Goal: Navigation & Orientation: Find specific page/section

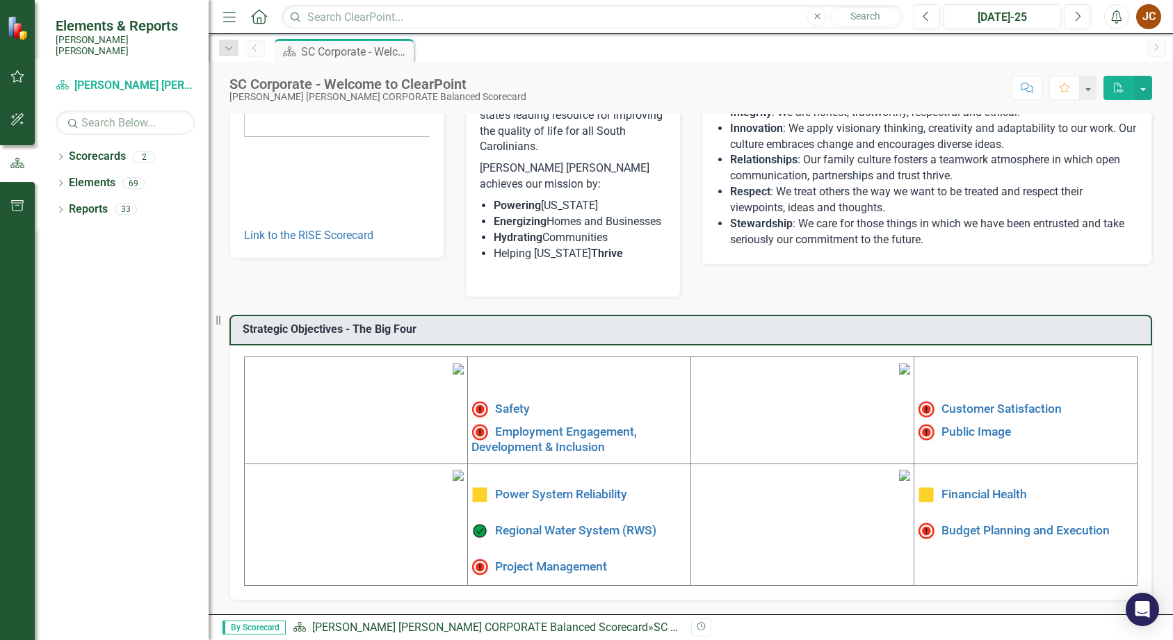
scroll to position [265, 0]
click at [525, 559] on link "Project Management" at bounding box center [551, 566] width 112 height 14
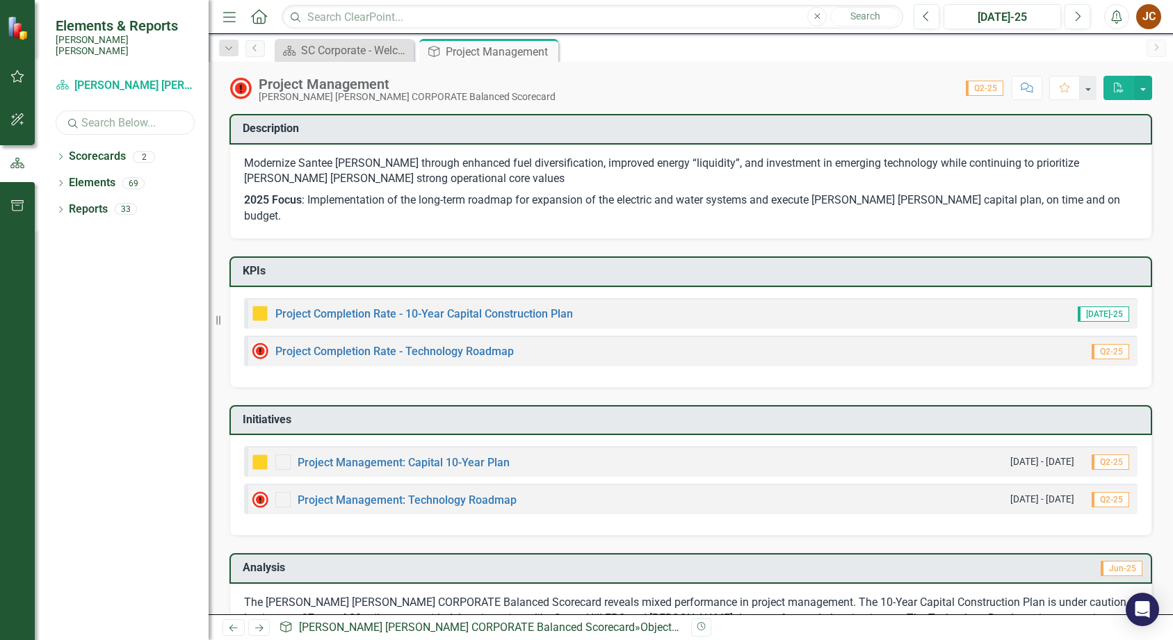
click at [108, 111] on input "text" at bounding box center [125, 123] width 139 height 24
click at [91, 149] on link "Scorecards" at bounding box center [97, 157] width 57 height 16
click at [70, 149] on link "Scorecards" at bounding box center [97, 157] width 57 height 16
click at [59, 153] on div "Dropdown" at bounding box center [61, 159] width 10 height 12
click at [109, 202] on link "RISE: [PERSON_NAME] [PERSON_NAME] Recognizing Innovation, Safety and Excellence" at bounding box center [142, 210] width 132 height 16
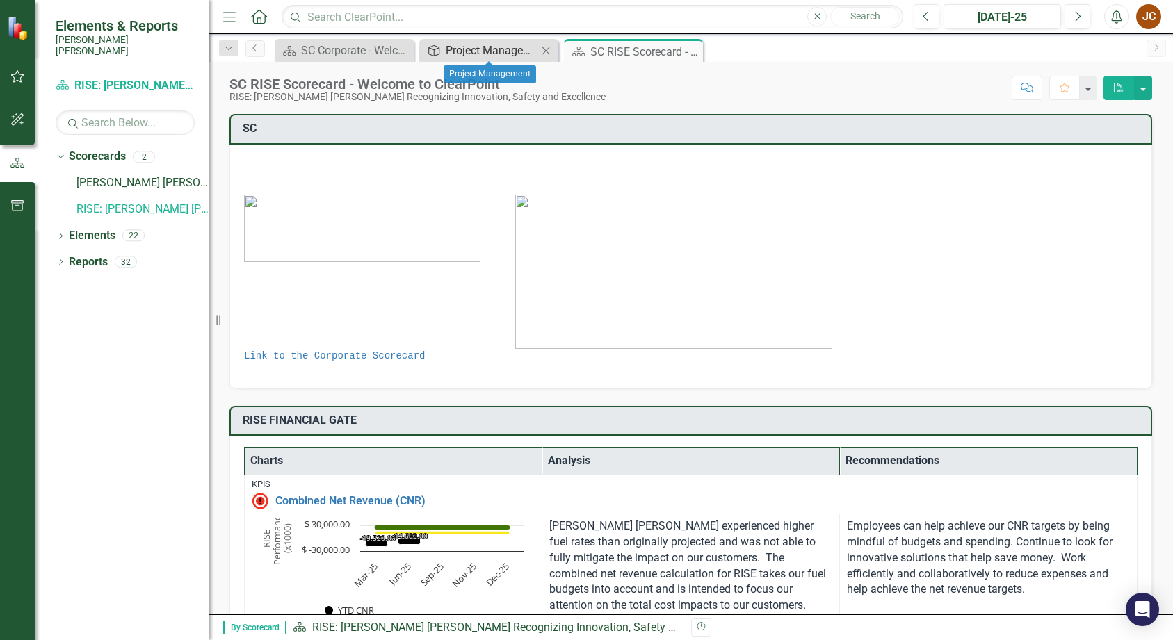
click at [456, 47] on div "Project Management" at bounding box center [492, 50] width 92 height 17
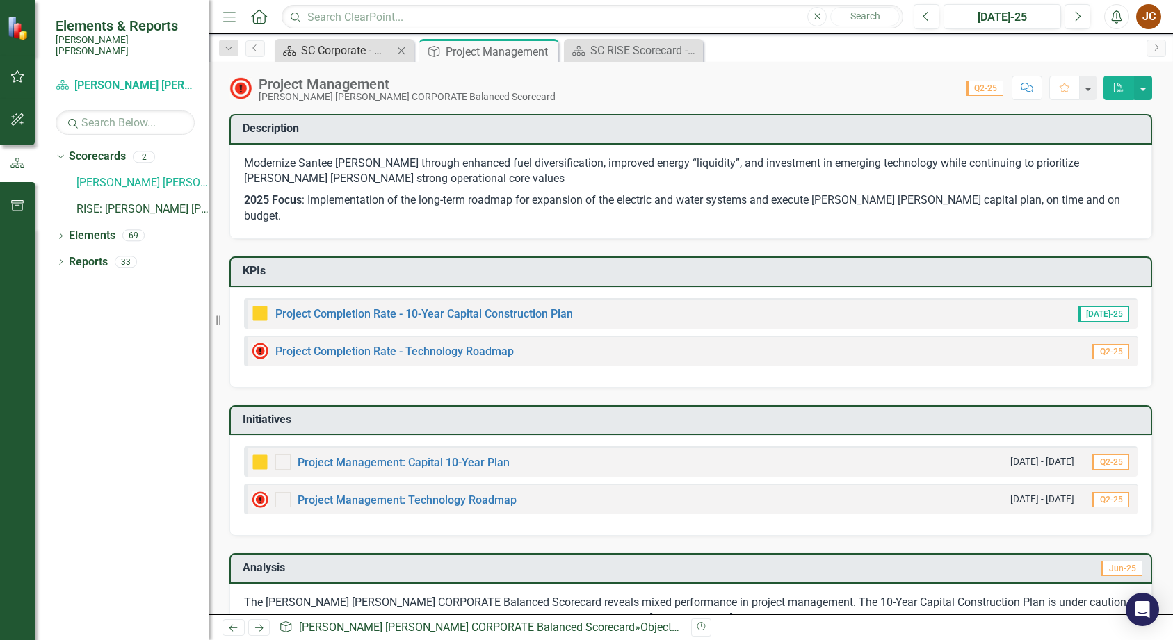
click at [327, 53] on div "SC Corporate - Welcome to ClearPoint" at bounding box center [347, 50] width 92 height 17
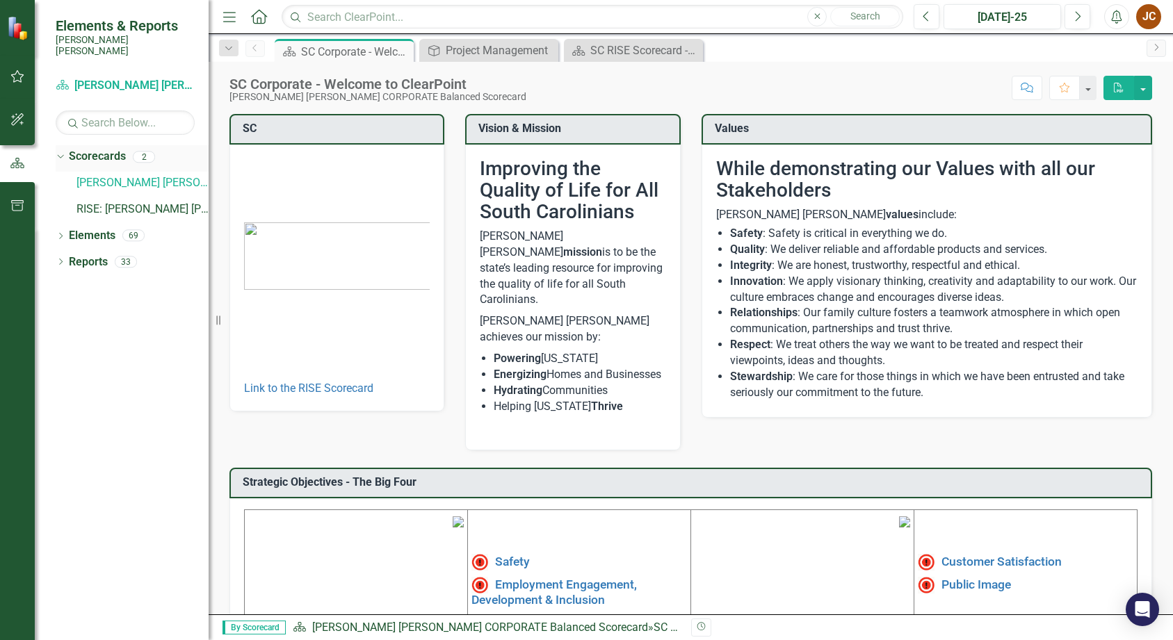
click at [62, 155] on icon at bounding box center [60, 156] width 6 height 3
click at [59, 181] on icon "Dropdown" at bounding box center [61, 185] width 10 height 8
click at [68, 234] on icon "Dropdown" at bounding box center [68, 238] width 10 height 8
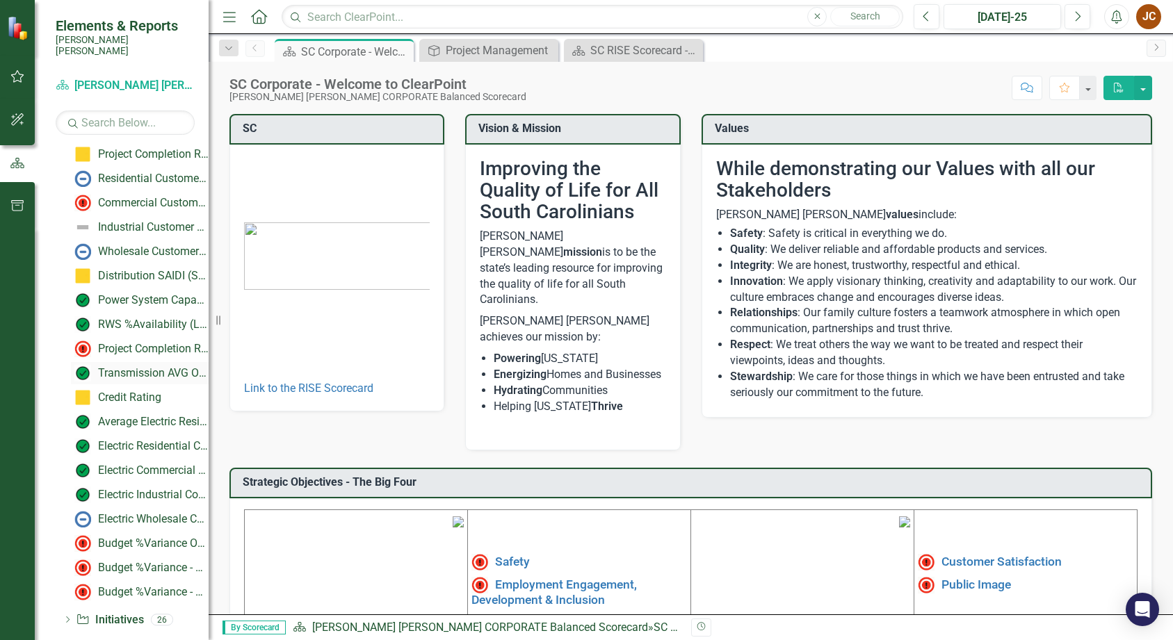
scroll to position [384, 0]
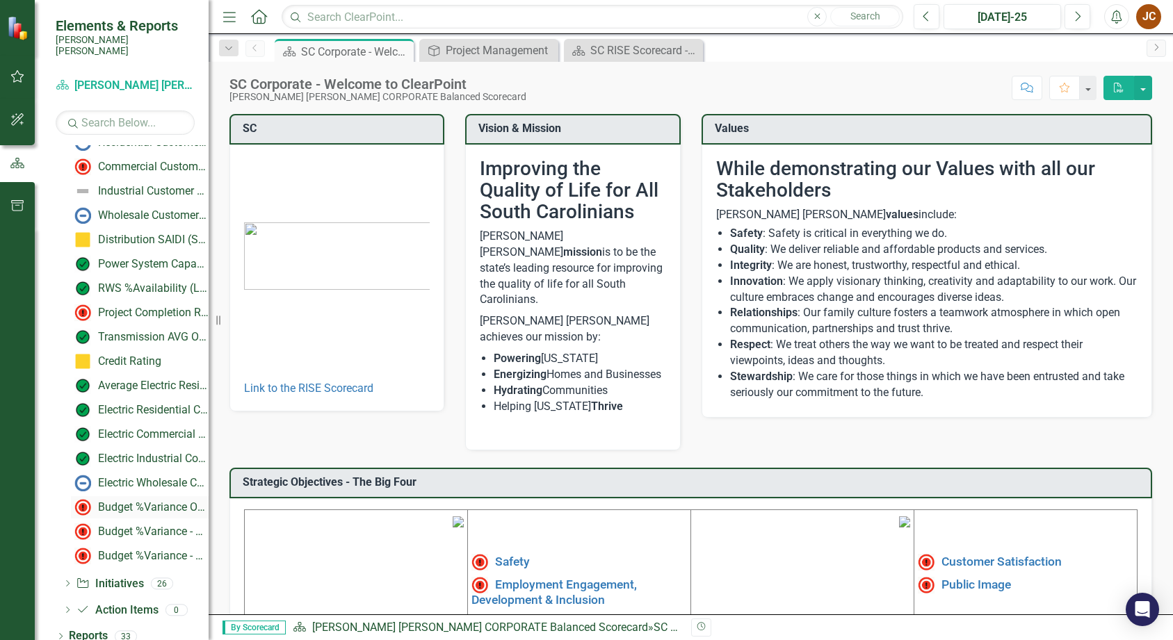
click at [122, 501] on div "Budget %Variance Overall - Electric & Water NFOM + CAPITAL" at bounding box center [153, 507] width 111 height 13
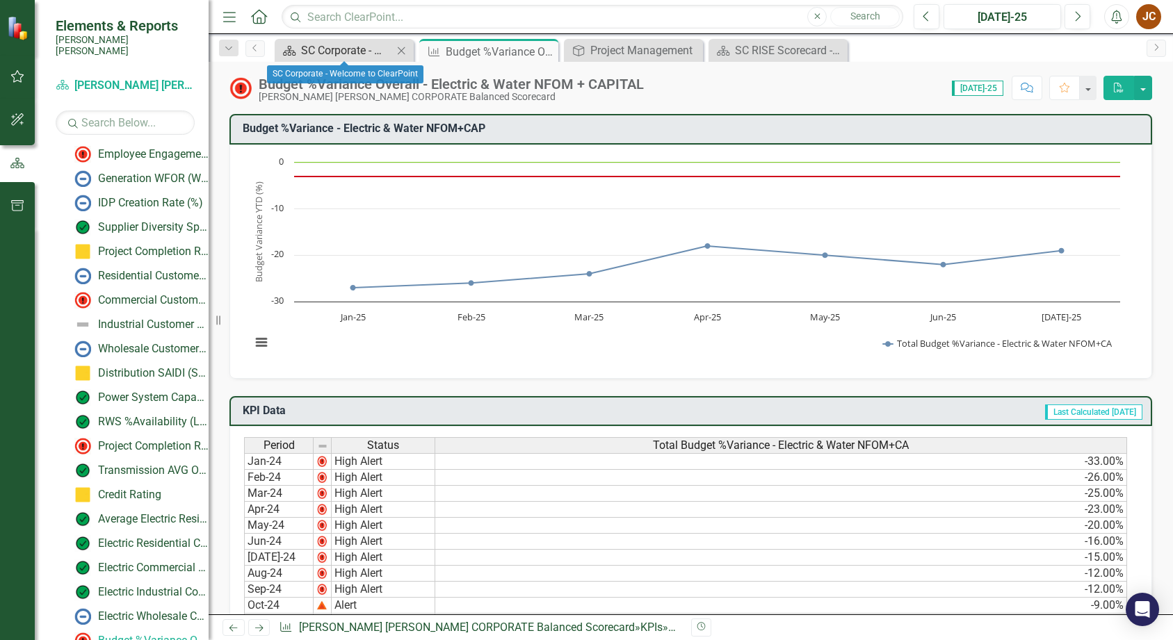
click at [364, 48] on div "SC Corporate - Welcome to ClearPoint" at bounding box center [347, 50] width 92 height 17
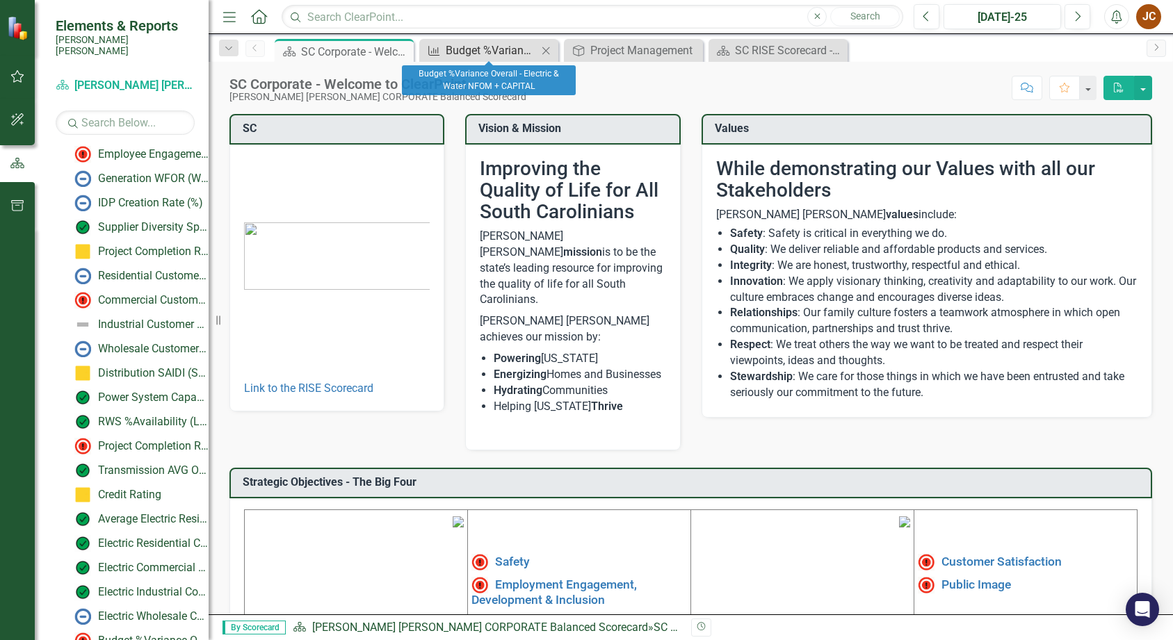
click at [506, 47] on div "Budget %Variance Overall - Electric & Water NFOM + CAPITAL" at bounding box center [492, 50] width 92 height 17
